Goal: Transaction & Acquisition: Purchase product/service

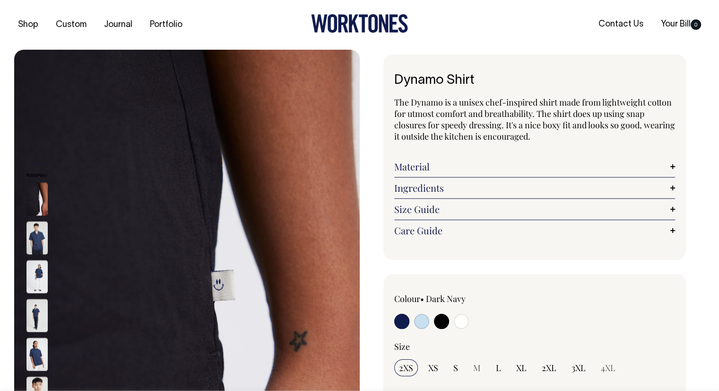
click at [445, 320] on input "radio" at bounding box center [441, 321] width 15 height 15
radio input "true"
select select "Black"
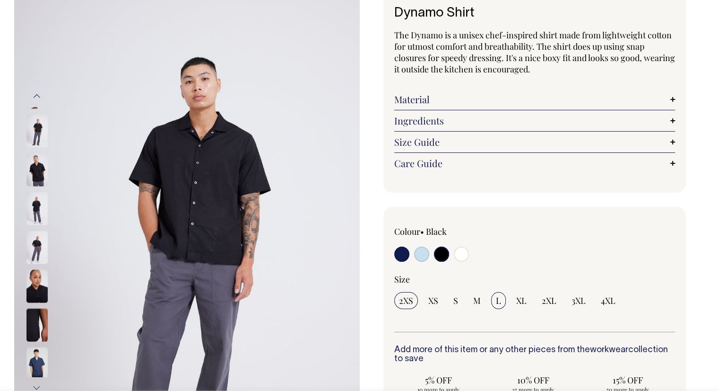
click at [499, 298] on span "L" at bounding box center [498, 300] width 5 height 11
click at [499, 298] on input "L" at bounding box center [498, 300] width 15 height 17
radio input "true"
select select "L"
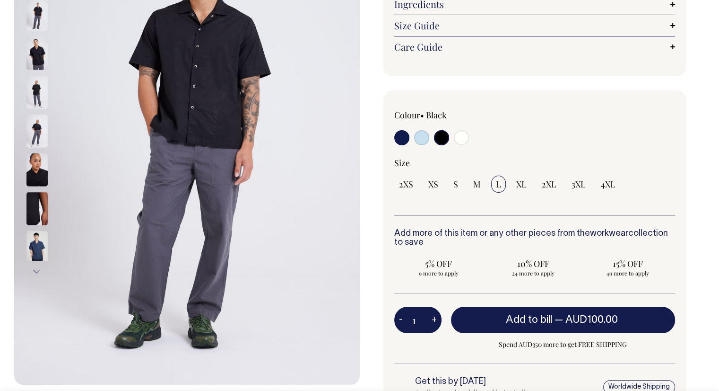
scroll to position [184, 0]
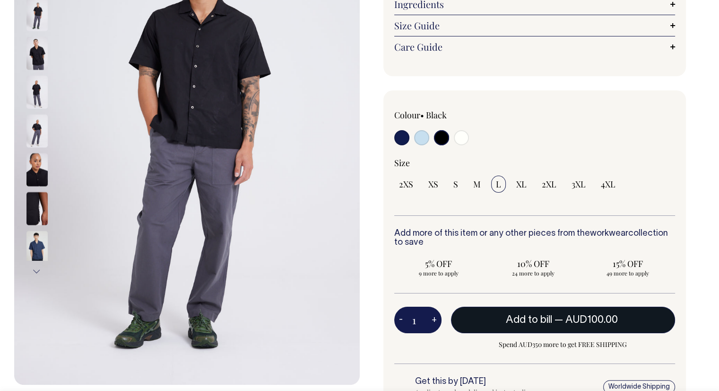
click at [507, 313] on button "Add to bill — AUD100.00" at bounding box center [563, 320] width 225 height 26
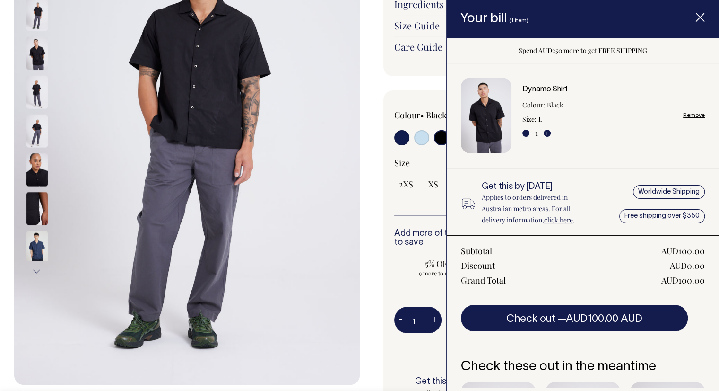
click at [435, 319] on button "+" at bounding box center [434, 319] width 15 height 19
type input "2"
click at [401, 319] on button "-" at bounding box center [400, 319] width 13 height 19
type input "1"
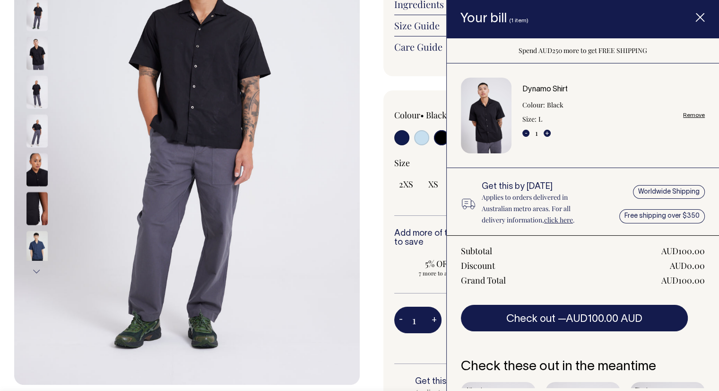
type input "1"
click at [547, 131] on button "+" at bounding box center [547, 133] width 7 height 7
type input "2"
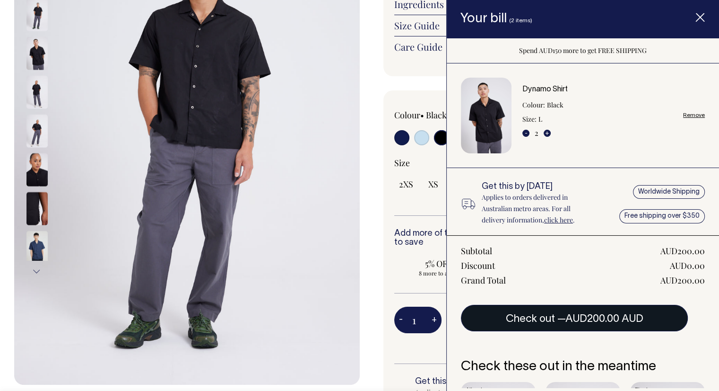
click at [579, 312] on button "Check out — AUD200.00 AUD" at bounding box center [574, 318] width 227 height 26
